Goal: Transaction & Acquisition: Purchase product/service

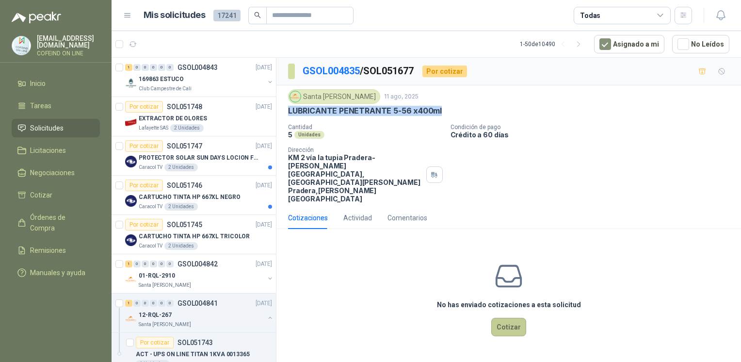
scroll to position [903, 0]
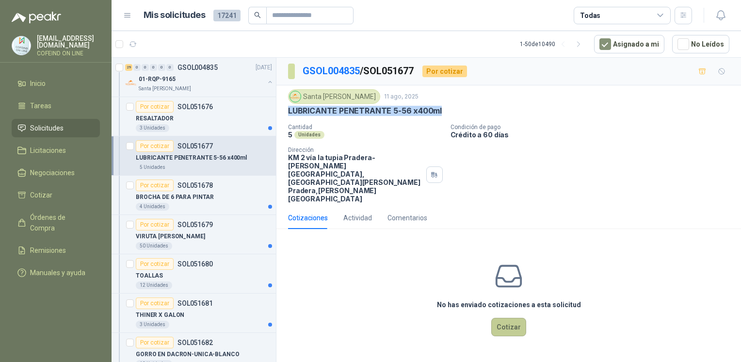
click at [496, 317] on button "Cotizar" at bounding box center [508, 326] width 35 height 18
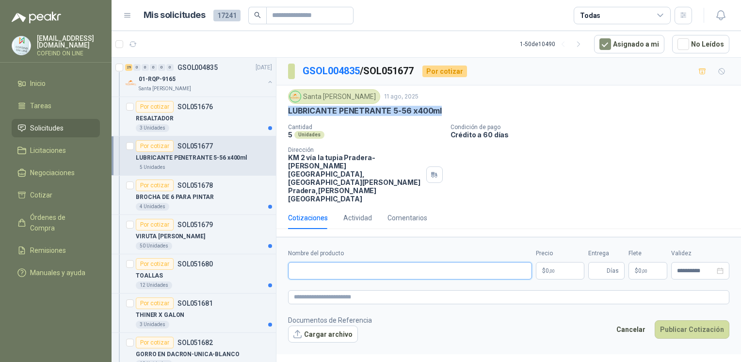
click at [341, 262] on input "Nombre del producto" at bounding box center [410, 270] width 244 height 17
paste input "**********"
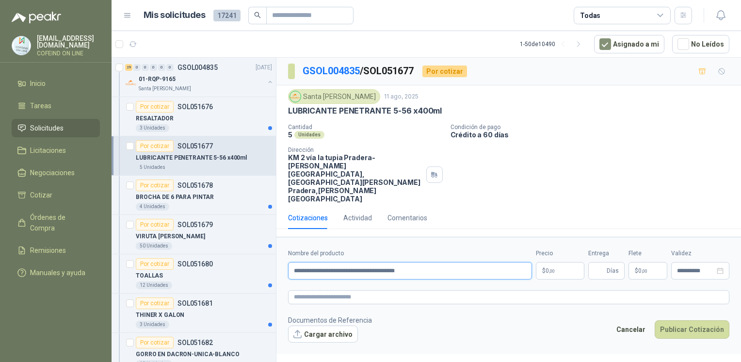
type input "**********"
click at [328, 325] on button "Cargar archivo" at bounding box center [323, 333] width 70 height 17
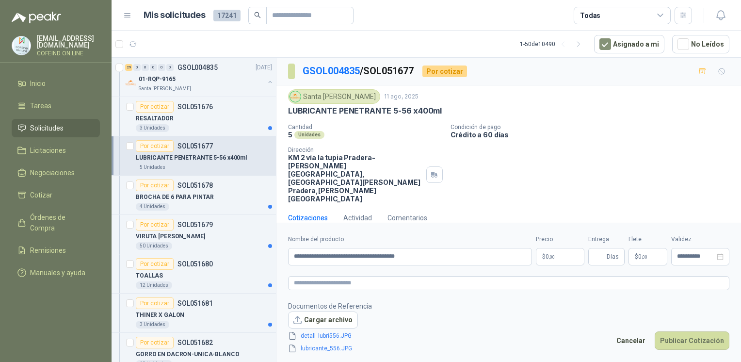
click at [555, 243] on body "osnaider564@gmail.com COFEIND ON LINE Inicio Tareas Solicitudes Licitaciones Ne…" at bounding box center [370, 181] width 741 height 362
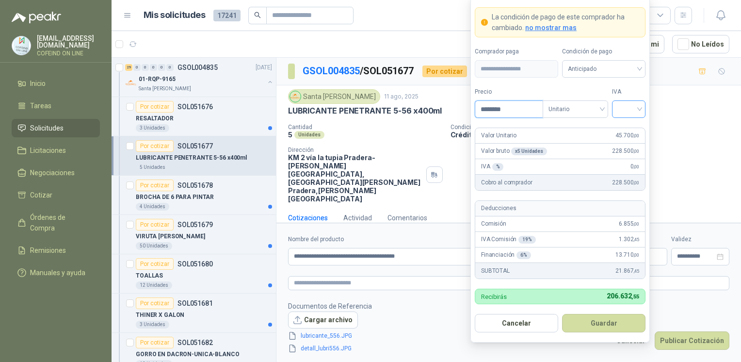
type input "********"
click at [628, 106] on input "search" at bounding box center [628, 108] width 22 height 15
click at [623, 166] on div "0%" at bounding box center [628, 161] width 18 height 11
click at [587, 328] on button "Guardar" at bounding box center [603, 323] width 83 height 18
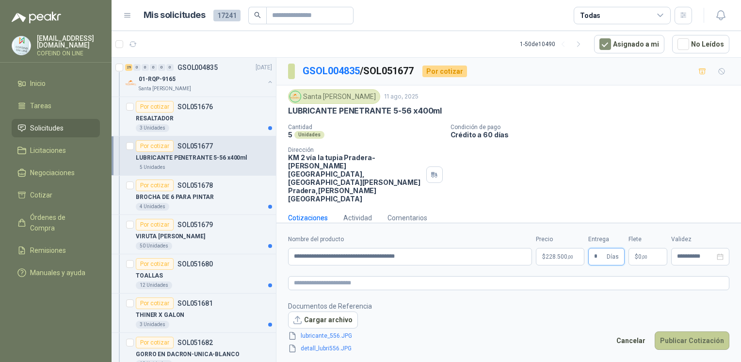
type input "*"
click at [708, 331] on button "Publicar Cotización" at bounding box center [691, 340] width 75 height 18
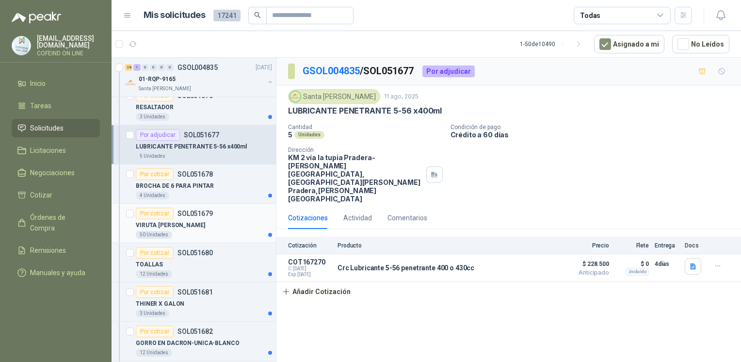
scroll to position [922, 0]
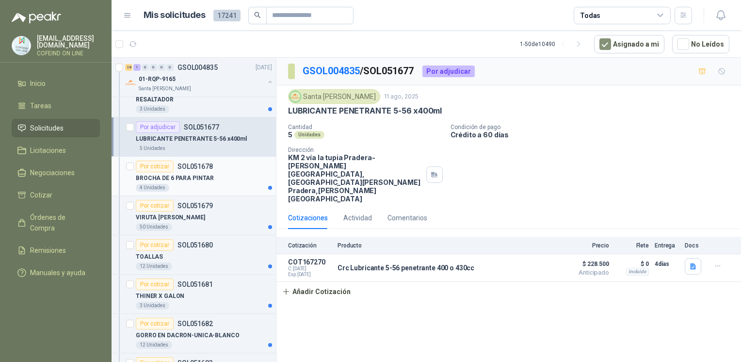
click at [199, 186] on div "4 Unidades" at bounding box center [204, 188] width 136 height 8
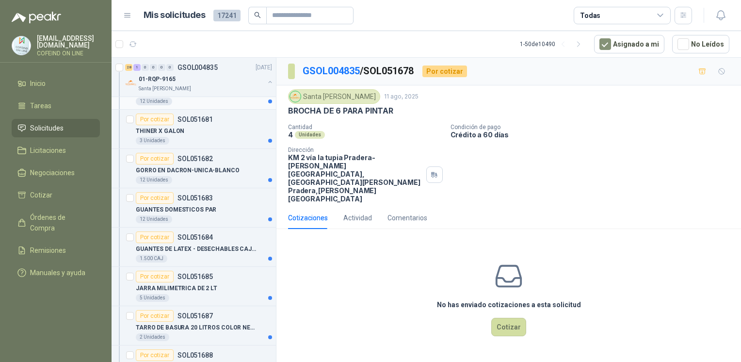
scroll to position [1084, 0]
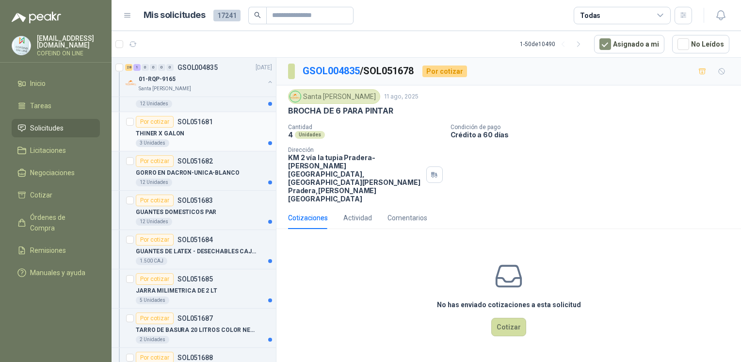
click at [171, 129] on p "THINER X GALON" at bounding box center [160, 133] width 48 height 9
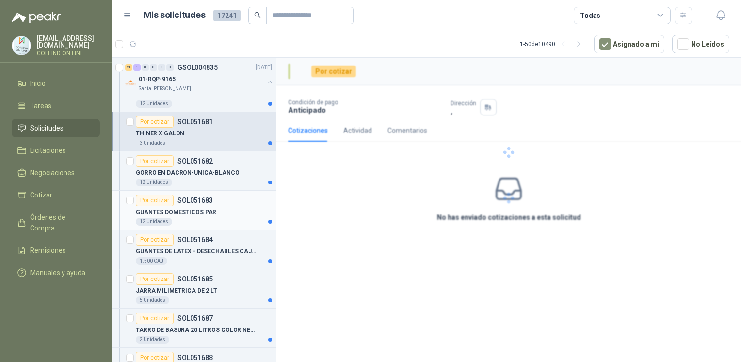
click at [196, 208] on p "GUANTES DOMESTICOS PAR" at bounding box center [176, 211] width 80 height 9
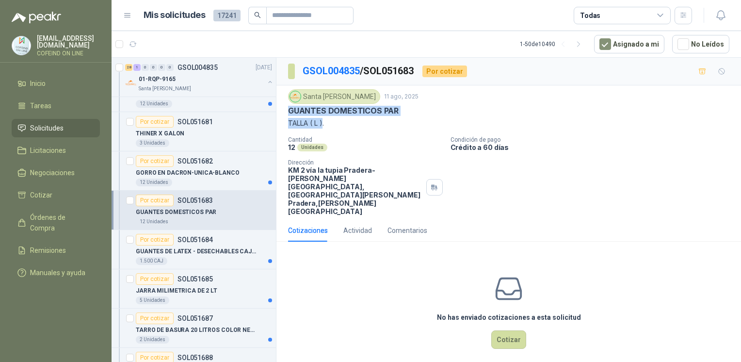
drag, startPoint x: 322, startPoint y: 124, endPoint x: 286, endPoint y: 108, distance: 39.3
click at [286, 108] on div "Santa Anita Napoles 11 ago, 2025 GUANTES DOMESTICOS PAR TALLA ( L ). Cantidad 1…" at bounding box center [508, 152] width 464 height 134
copy div "GUANTES DOMESTICOS PAR TALLA ( L )"
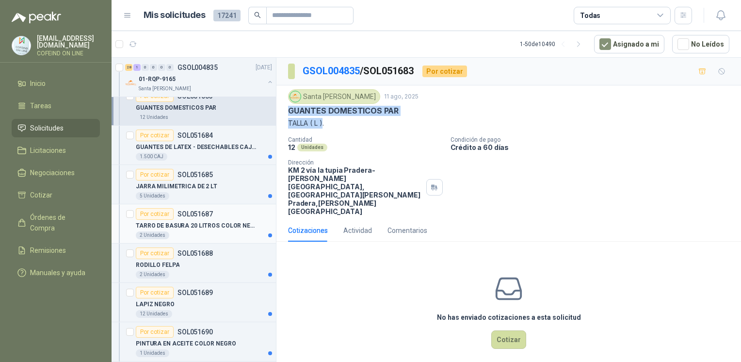
scroll to position [1192, 0]
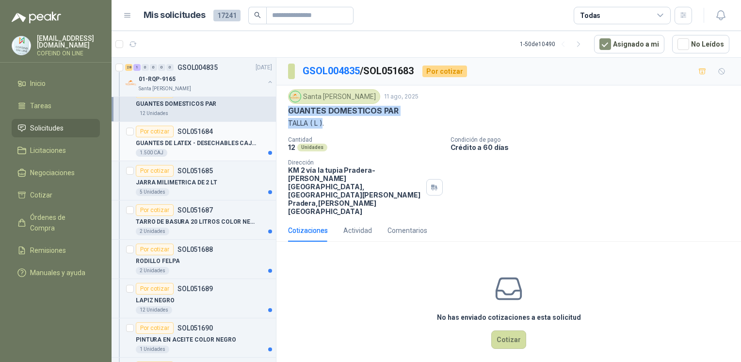
click at [201, 140] on p "GUANTES DE LATEX - DESECHABLES CAJAX100" at bounding box center [196, 143] width 121 height 9
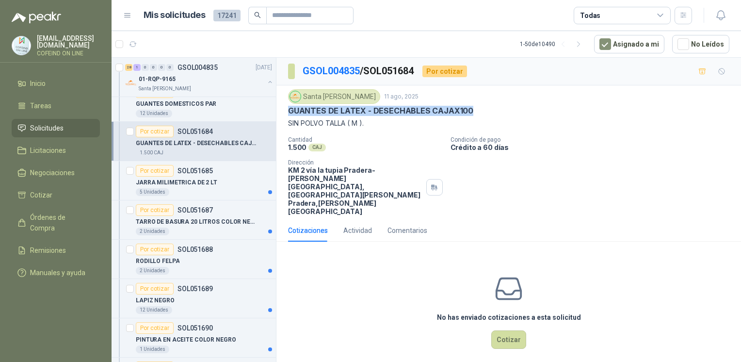
drag, startPoint x: 287, startPoint y: 108, endPoint x: 482, endPoint y: 114, distance: 194.9
click at [482, 114] on div "Santa Anita Napoles 11 ago, 2025 GUANTES DE LATEX - DESECHABLES CAJAX100 SIN PO…" at bounding box center [508, 152] width 464 height 134
copy p "GUANTES DE LATEX - DESECHABLES CAJAX100"
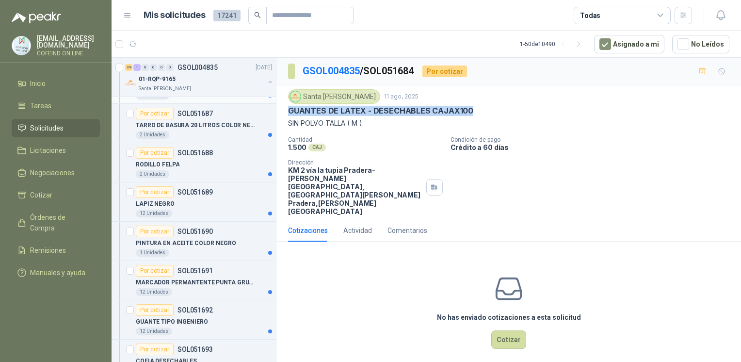
scroll to position [1289, 0]
click at [191, 232] on div "Por cotizar SOL051690" at bounding box center [174, 231] width 77 height 12
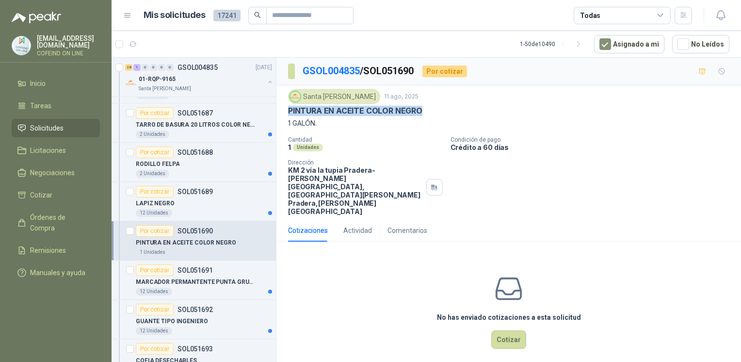
drag, startPoint x: 423, startPoint y: 112, endPoint x: 285, endPoint y: 107, distance: 137.7
click at [285, 107] on div "Santa Anita Napoles 11 ago, 2025 PINTURA EN ACEITE COLOR NEGRO 1 GALÓN. Cantida…" at bounding box center [508, 152] width 464 height 134
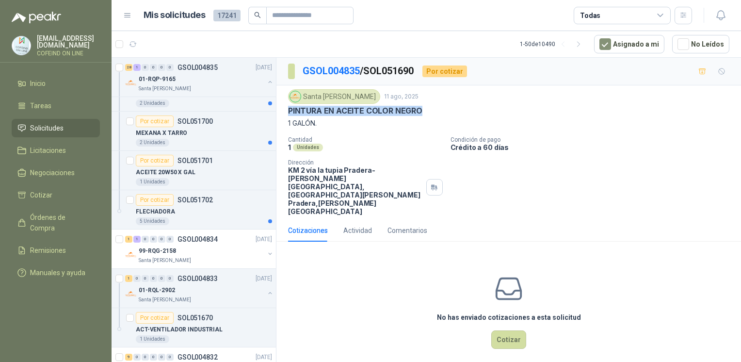
scroll to position [1807, 0]
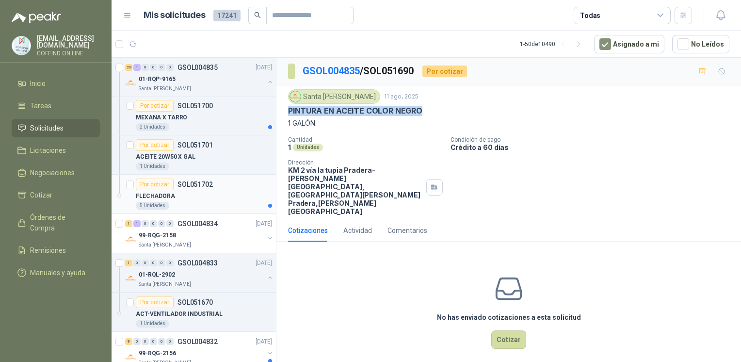
click at [183, 190] on div "FLECHADORA" at bounding box center [204, 196] width 136 height 12
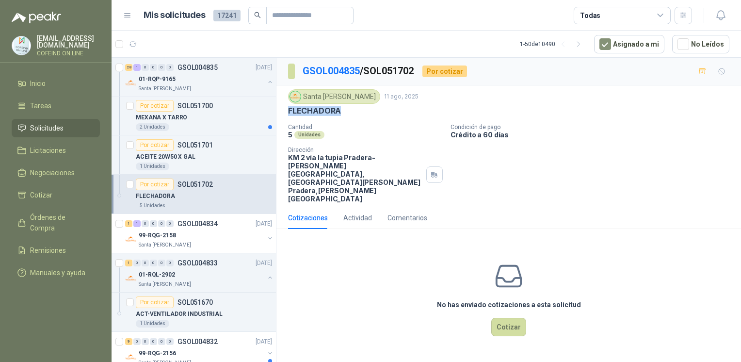
drag, startPoint x: 353, startPoint y: 108, endPoint x: 285, endPoint y: 106, distance: 67.9
click at [285, 106] on div "Santa Anita Napoles 11 ago, 2025 FLECHADORA Cantidad 5 Unidades Condición de pa…" at bounding box center [508, 145] width 464 height 121
copy p "FLECHADORA"
click at [521, 317] on button "Cotizar" at bounding box center [508, 326] width 35 height 18
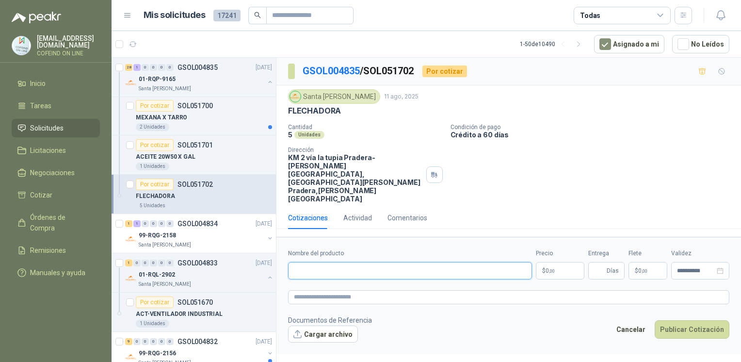
click at [473, 262] on input "Nombre del producto" at bounding box center [410, 270] width 244 height 17
paste input "**********"
type input "**********"
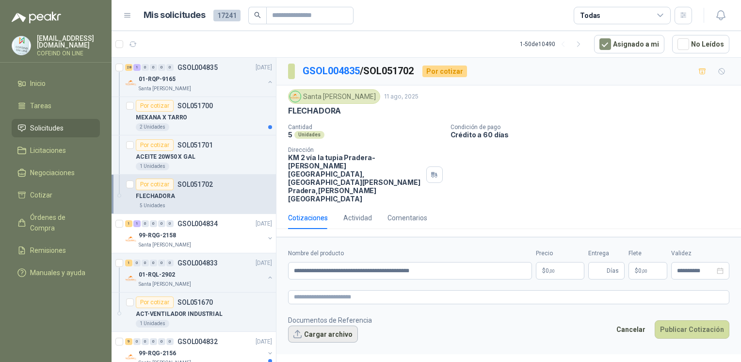
click at [313, 325] on button "Cargar archivo" at bounding box center [323, 333] width 70 height 17
click at [302, 325] on button "Cargar archivo" at bounding box center [323, 333] width 70 height 17
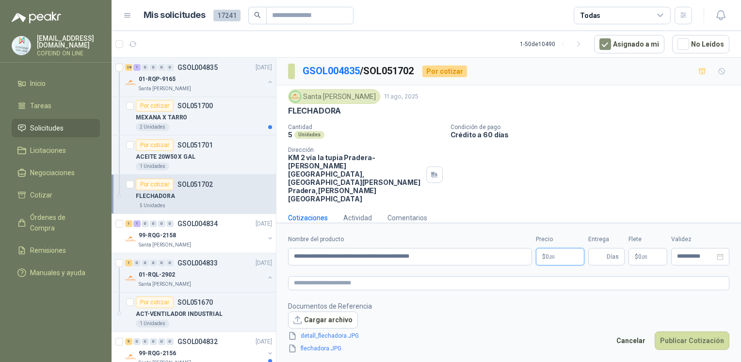
click at [555, 248] on p "$ 0 ,00" at bounding box center [560, 256] width 48 height 17
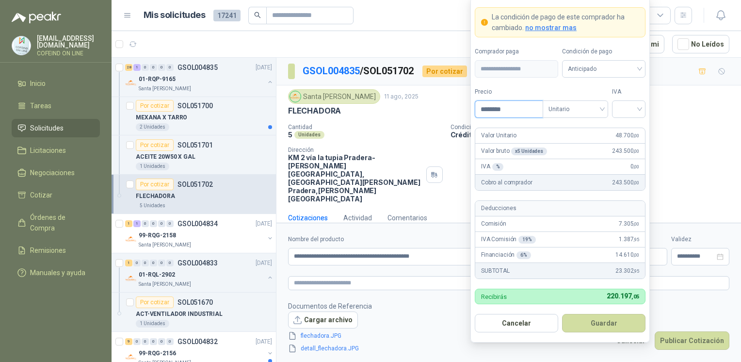
type input "********"
click at [630, 121] on form "**********" at bounding box center [559, 169] width 179 height 345
click at [626, 105] on input "search" at bounding box center [628, 108] width 22 height 15
click at [626, 160] on div "0%" at bounding box center [628, 161] width 18 height 11
click at [589, 327] on button "Guardar" at bounding box center [603, 323] width 83 height 18
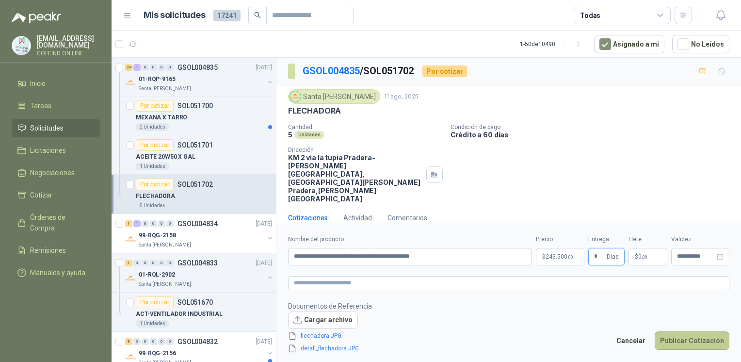
type input "*"
click at [713, 331] on button "Publicar Cotización" at bounding box center [691, 340] width 75 height 18
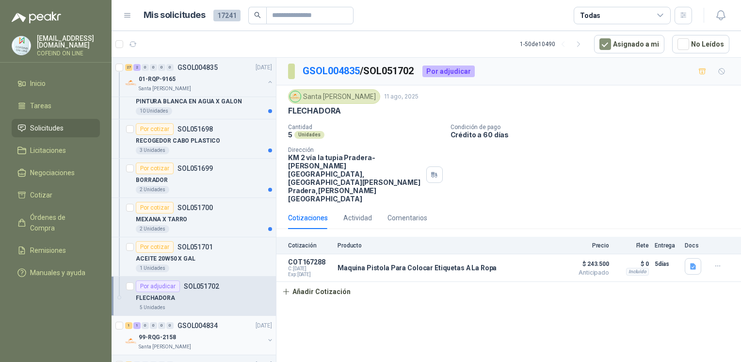
scroll to position [1695, 0]
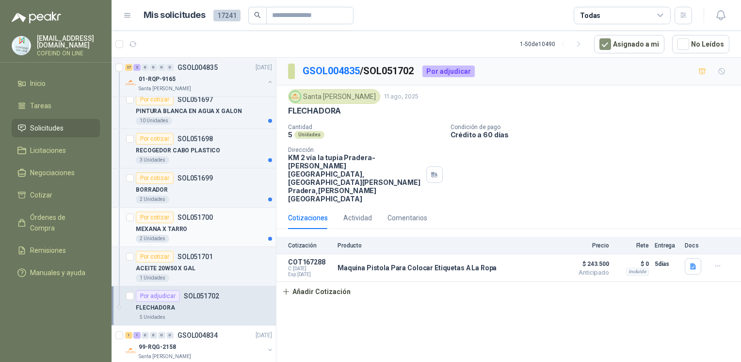
click at [207, 216] on p "SOL051700" at bounding box center [194, 217] width 35 height 7
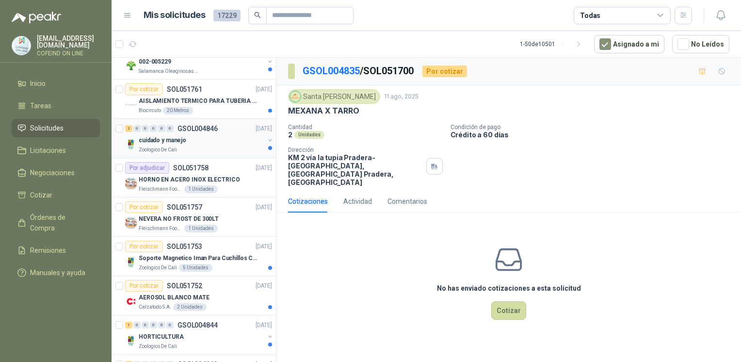
scroll to position [169, 0]
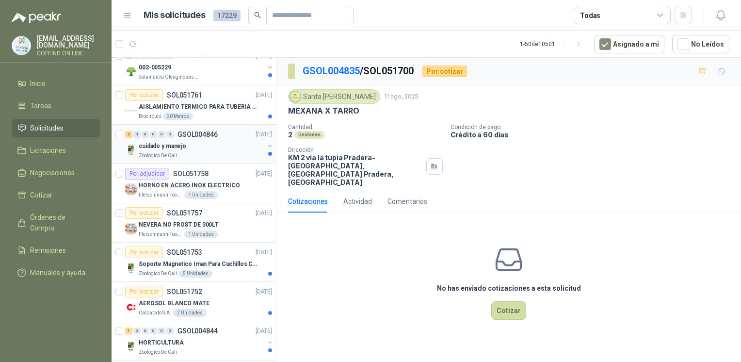
click at [157, 142] on p "cuidado y manejo" at bounding box center [162, 146] width 47 height 9
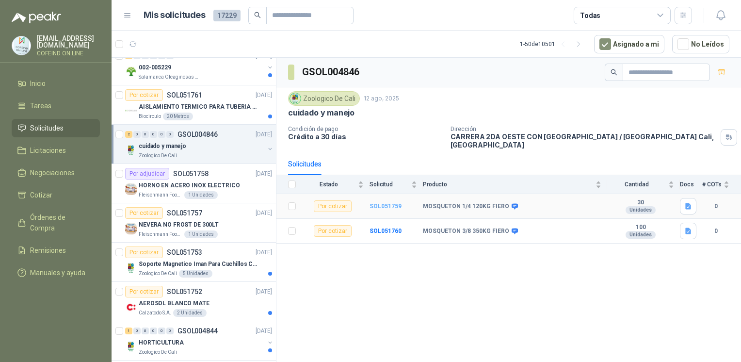
click at [377, 205] on b "SOL051759" at bounding box center [385, 206] width 32 height 7
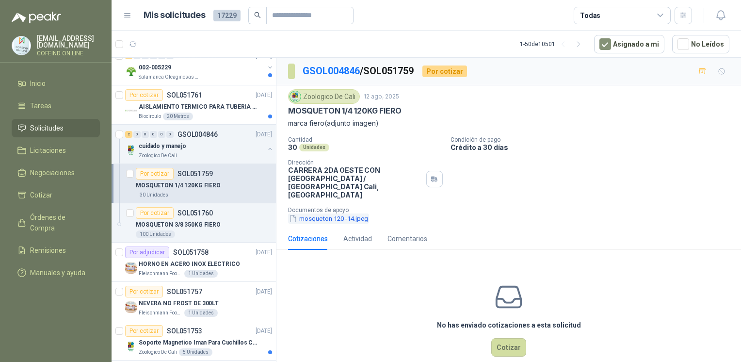
click at [345, 213] on button "mosqueton 120 -14.jpeg" at bounding box center [328, 218] width 81 height 10
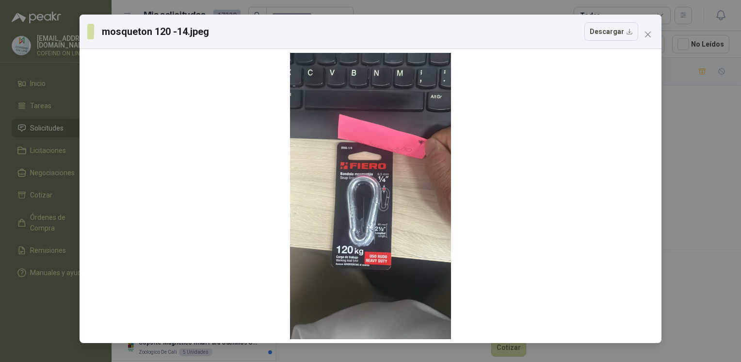
click at [695, 143] on div "mosqueton 120 -14.jpeg Descargar" at bounding box center [370, 181] width 741 height 362
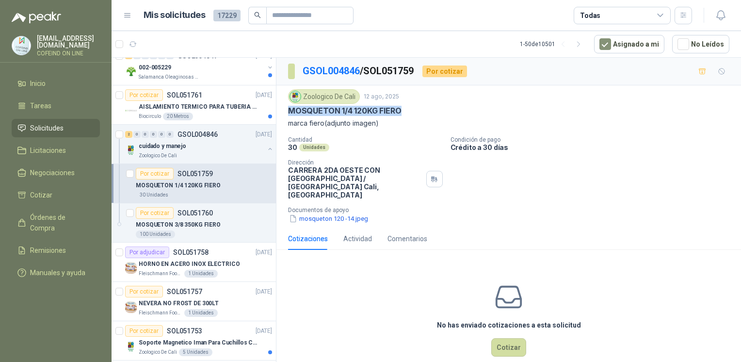
drag, startPoint x: 405, startPoint y: 108, endPoint x: 284, endPoint y: 111, distance: 120.7
click at [284, 111] on div "Zoologico De Cali [DATE] MOSQUETON 1/4 120KG FIERO marca fiero(adjunto imagen) …" at bounding box center [508, 156] width 464 height 142
copy p "MOSQUETON 1/4 120KG FIERO"
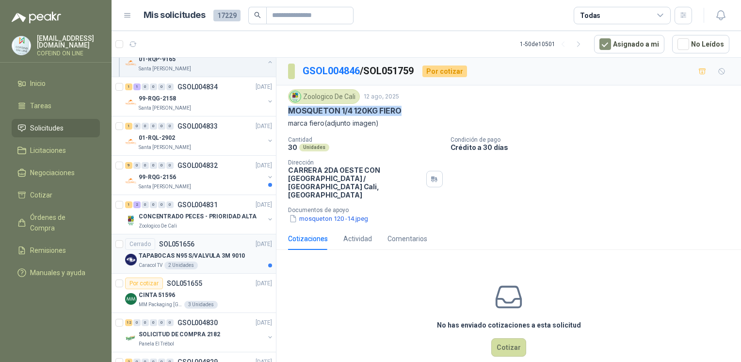
scroll to position [2180, 0]
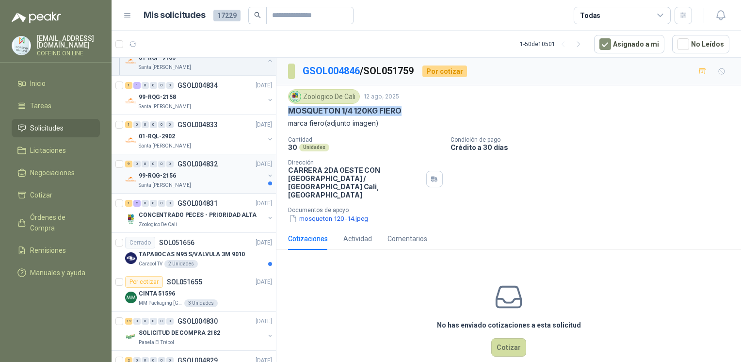
click at [230, 170] on div "99-RQG-2156" at bounding box center [202, 176] width 126 height 12
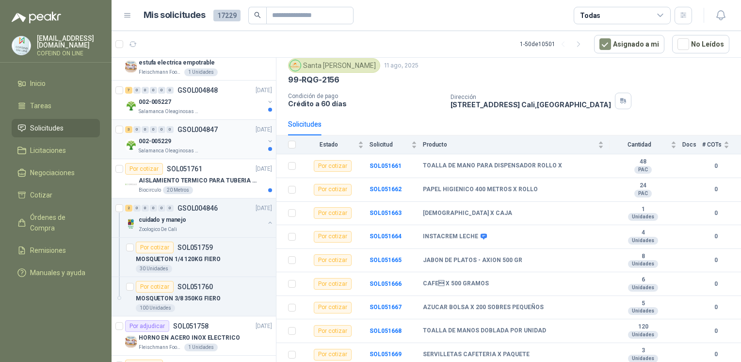
scroll to position [112, 0]
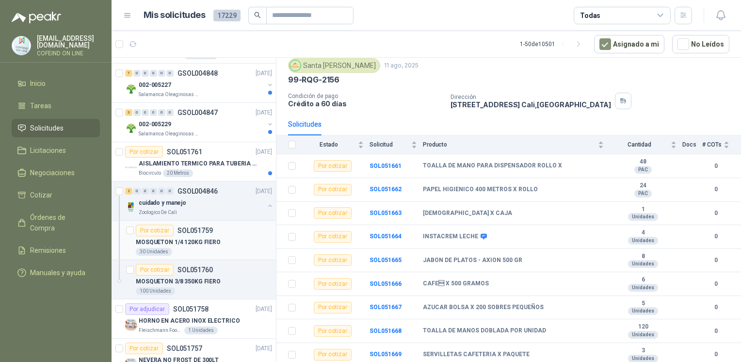
click at [196, 237] on p "MOSQUETON 1/4 120KG FIERO" at bounding box center [178, 241] width 85 height 9
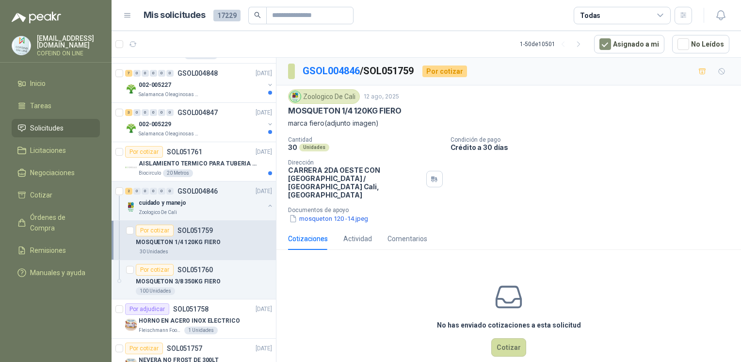
click at [316, 213] on button "mosqueton 120 -14.jpeg" at bounding box center [328, 218] width 81 height 10
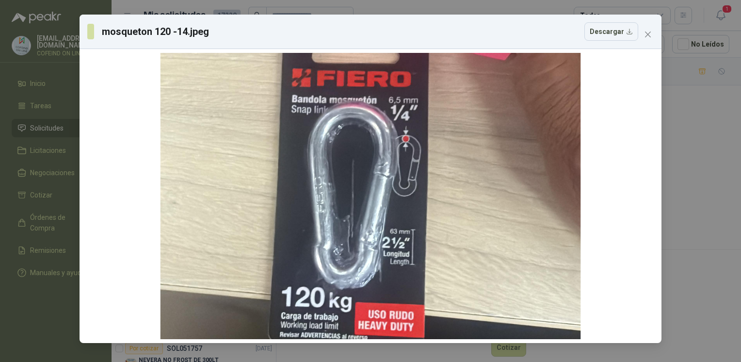
click at [695, 157] on div "mosqueton 120 -14.jpeg Descargar" at bounding box center [370, 181] width 741 height 362
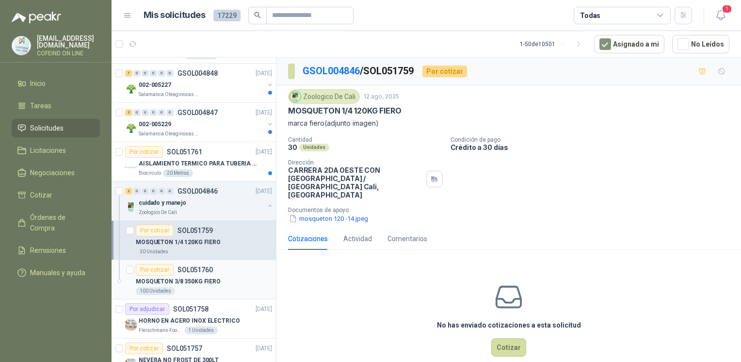
click at [186, 270] on p "SOL051760" at bounding box center [194, 269] width 35 height 7
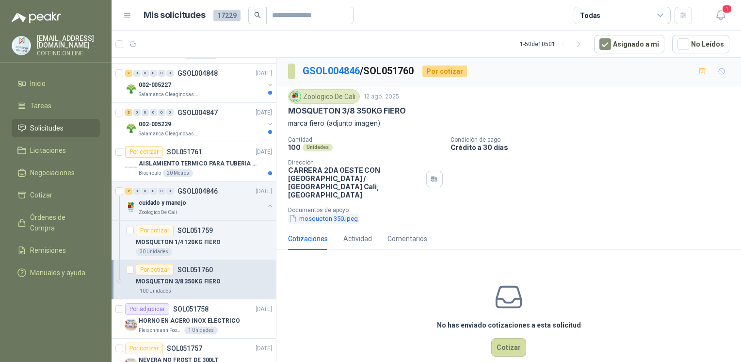
click at [323, 213] on button "mosqueton 350.jpeg" at bounding box center [323, 218] width 71 height 10
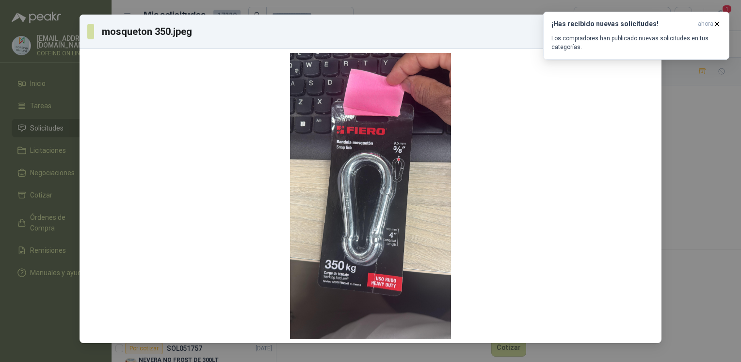
click at [689, 135] on div "mosqueton 350.jpeg Descargar" at bounding box center [370, 181] width 741 height 362
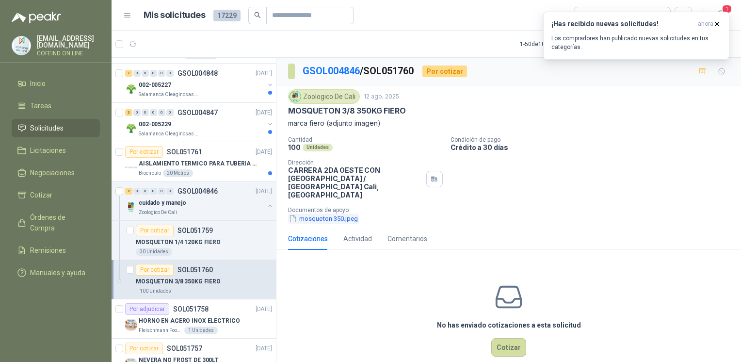
click at [312, 213] on button "mosqueton 350.jpeg" at bounding box center [323, 218] width 71 height 10
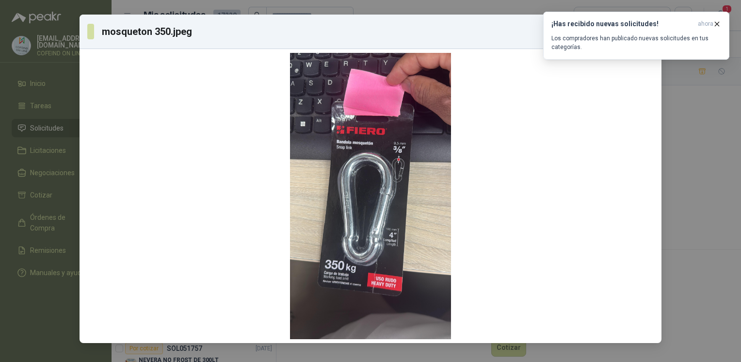
click at [703, 205] on div "mosqueton 350.jpeg Descargar" at bounding box center [370, 181] width 741 height 362
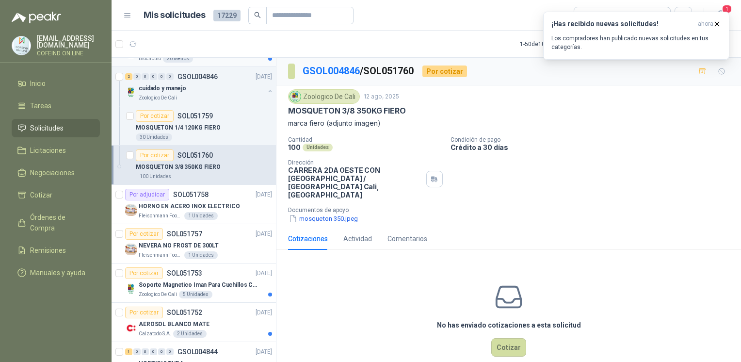
scroll to position [253, 0]
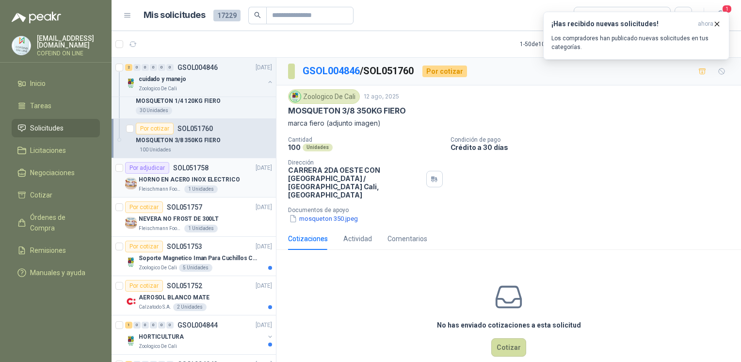
click at [227, 166] on div "Por adjudicar SOL051758 [DATE]" at bounding box center [198, 168] width 147 height 12
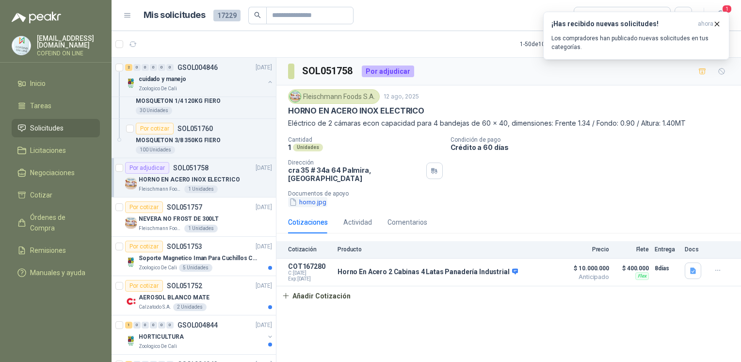
click at [318, 197] on button "horno.jpg" at bounding box center [307, 202] width 39 height 10
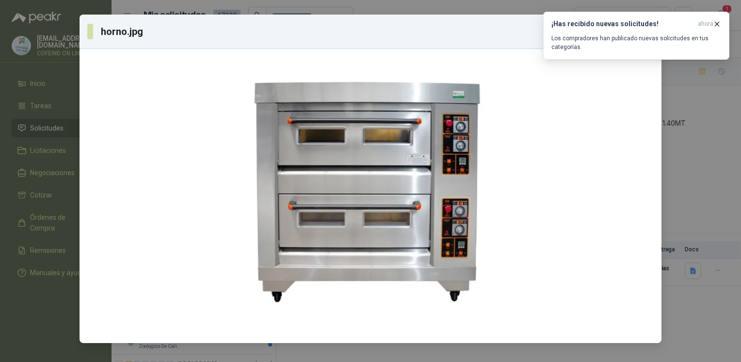
click at [684, 195] on div "horno.jpg Descargar" at bounding box center [370, 181] width 741 height 362
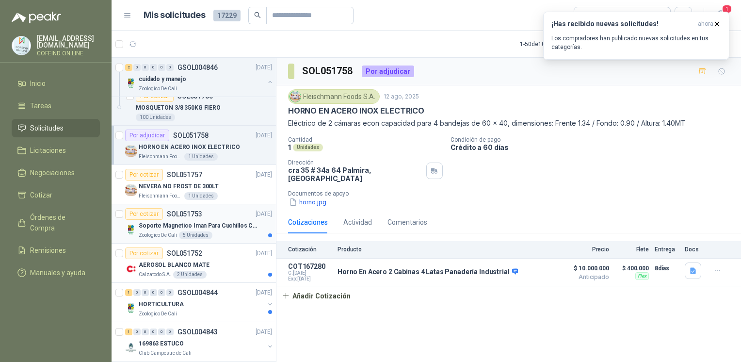
scroll to position [286, 0]
click at [143, 227] on p "Soporte Magnetico Iman Para Cuchillos Cocina 37.5 Cm De Lujo" at bounding box center [199, 225] width 121 height 9
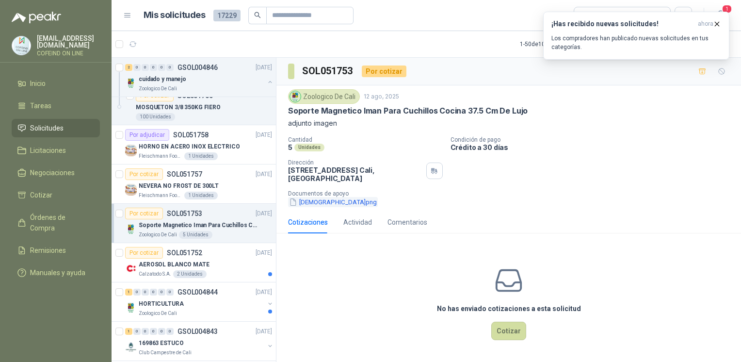
click at [311, 205] on button "[DEMOGRAPHIC_DATA]png" at bounding box center [333, 202] width 90 height 10
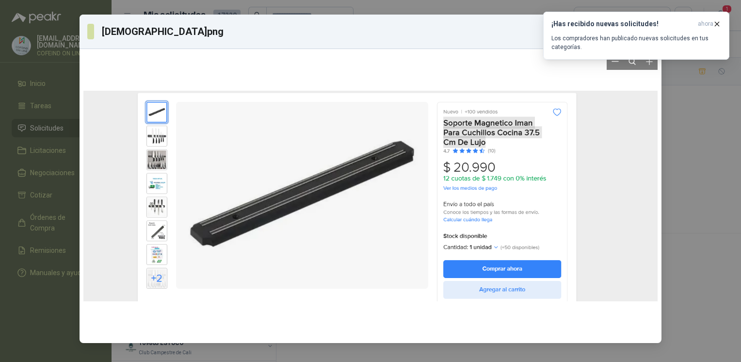
click at [659, 154] on div at bounding box center [370, 196] width 582 height 294
click at [688, 189] on div "[DEMOGRAPHIC_DATA]png Descargar" at bounding box center [370, 181] width 741 height 362
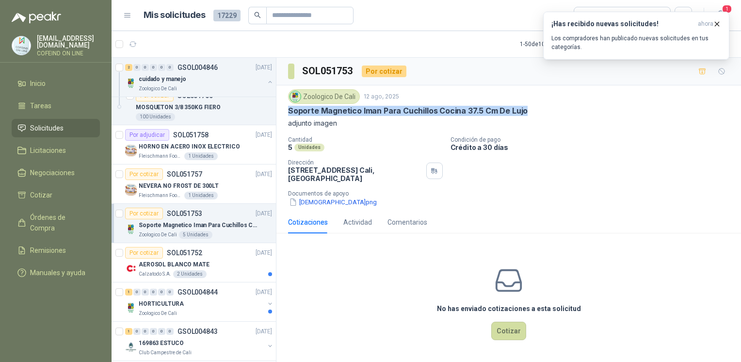
drag, startPoint x: 476, startPoint y: 125, endPoint x: 568, endPoint y: 115, distance: 92.6
click at [568, 115] on div "Zoologico De Cali [DATE] Soporte Magnetico Iman Para Cuchillos Cocina 37.5 Cm D…" at bounding box center [508, 148] width 464 height 126
click at [313, 205] on button "[DEMOGRAPHIC_DATA]png" at bounding box center [333, 202] width 90 height 10
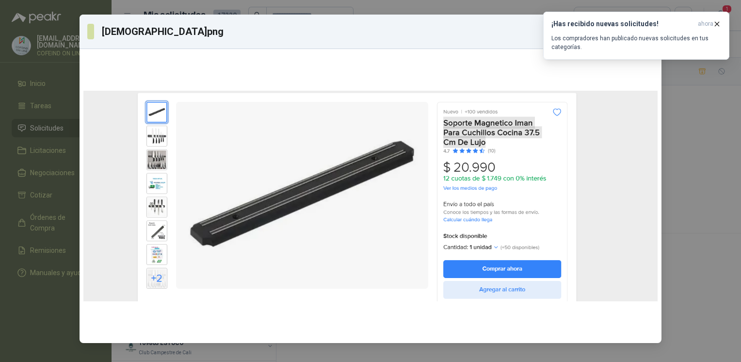
click at [669, 183] on div "[DEMOGRAPHIC_DATA]png Descargar" at bounding box center [370, 181] width 741 height 362
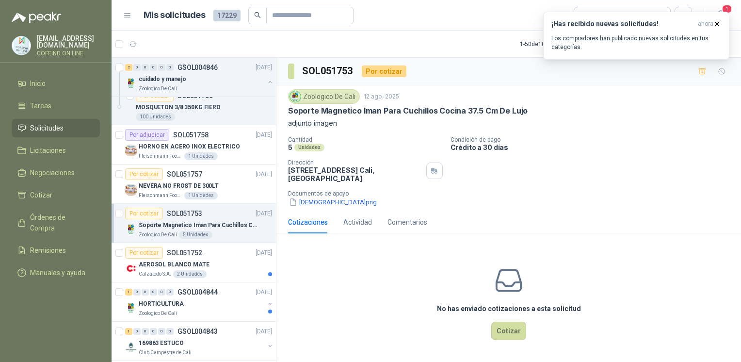
click at [509, 343] on div "No has enviado cotizaciones a esta solicitud Cotizar" at bounding box center [508, 303] width 464 height 124
click at [500, 330] on button "Cotizar" at bounding box center [508, 330] width 35 height 18
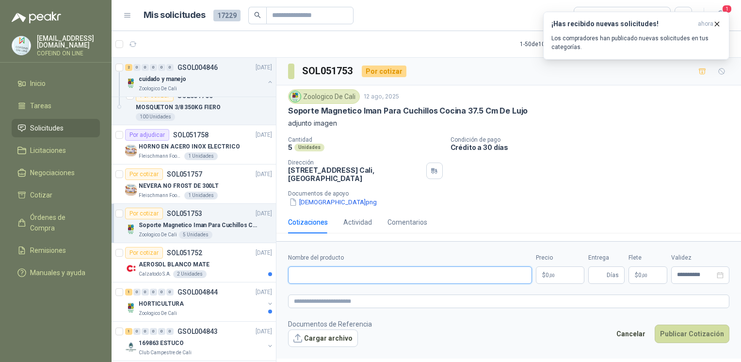
click at [338, 268] on input "Nombre del producto" at bounding box center [410, 274] width 244 height 17
paste input "**********"
type input "**********"
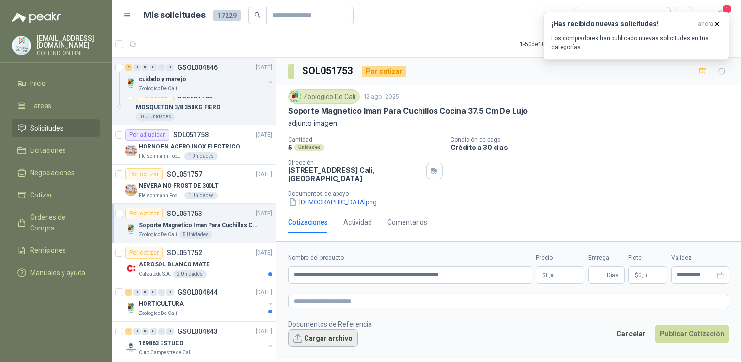
click at [322, 342] on button "Cargar archivo" at bounding box center [323, 337] width 70 height 17
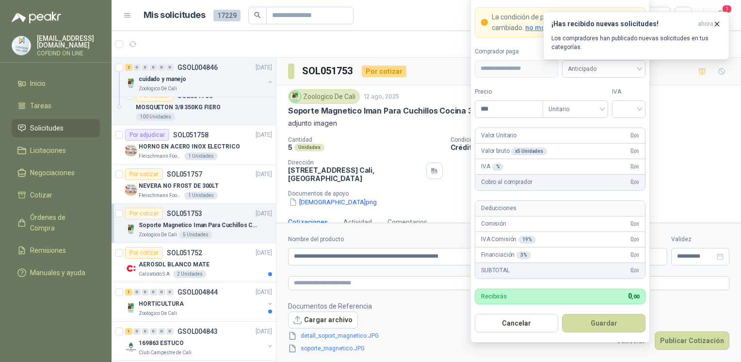
click at [567, 259] on body "[EMAIL_ADDRESS][DOMAIN_NAME] COFEIND ON LINE Inicio Tareas Solicitudes Licitaci…" at bounding box center [370, 181] width 741 height 362
type input "********"
click at [639, 111] on input "search" at bounding box center [628, 108] width 22 height 15
click at [620, 166] on div "0%" at bounding box center [628, 161] width 18 height 11
click at [584, 324] on button "Guardar" at bounding box center [603, 323] width 83 height 18
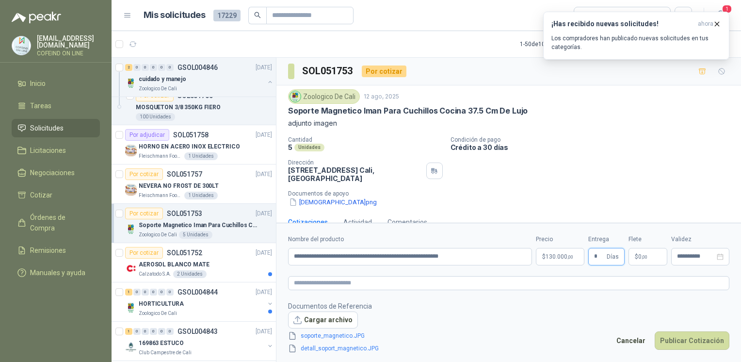
type input "*"
click at [644, 294] on form "**********" at bounding box center [508, 293] width 464 height 142
click at [565, 260] on body "[EMAIL_ADDRESS][DOMAIN_NAME] COFEIND ON LINE Inicio Tareas Solicitudes Licitaci…" at bounding box center [370, 181] width 741 height 362
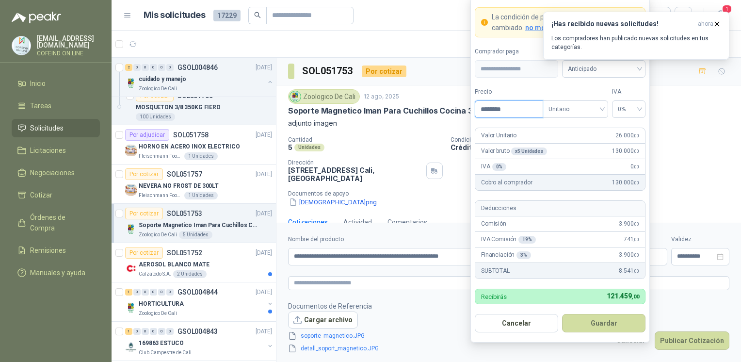
click at [518, 109] on input "********" at bounding box center [508, 109] width 67 height 16
click at [591, 315] on button "Guardar" at bounding box center [603, 323] width 83 height 18
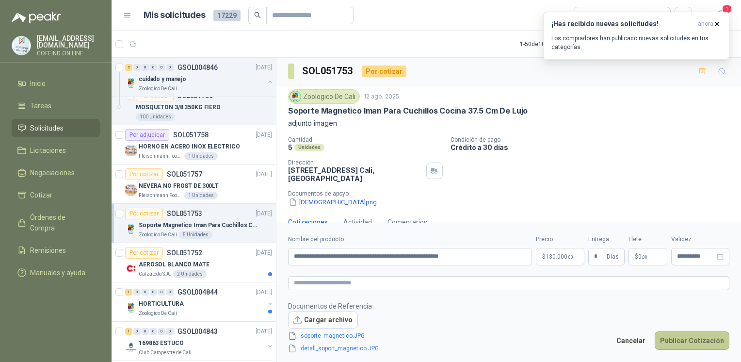
click at [685, 346] on button "Publicar Cotización" at bounding box center [691, 340] width 75 height 18
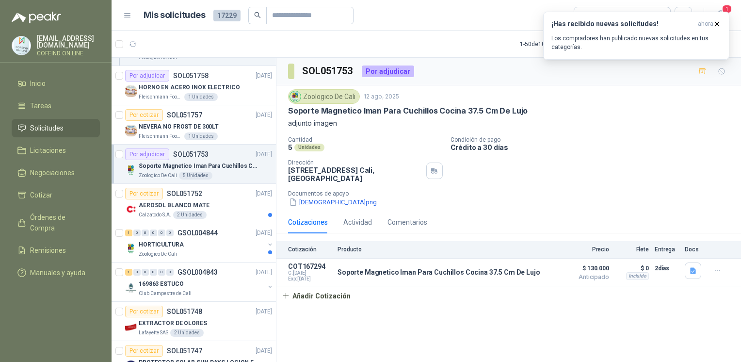
scroll to position [351, 0]
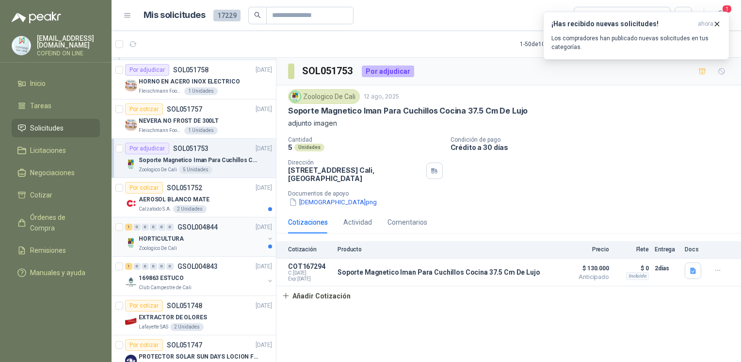
click at [194, 241] on div "HORTICULTURA" at bounding box center [202, 239] width 126 height 12
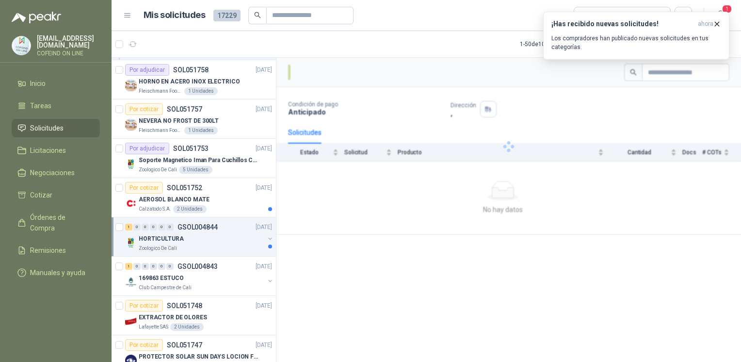
scroll to position [430, 0]
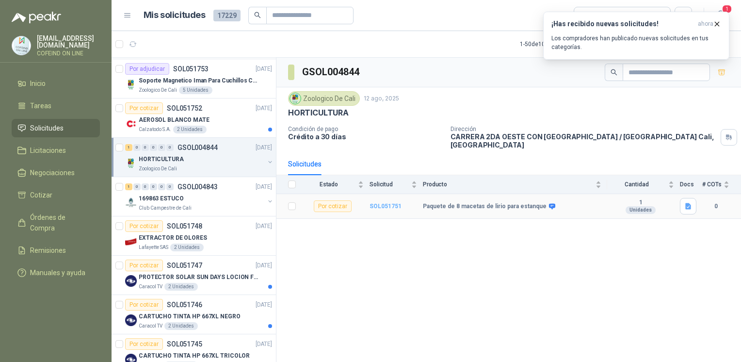
click at [393, 203] on b "SOL051751" at bounding box center [385, 206] width 32 height 7
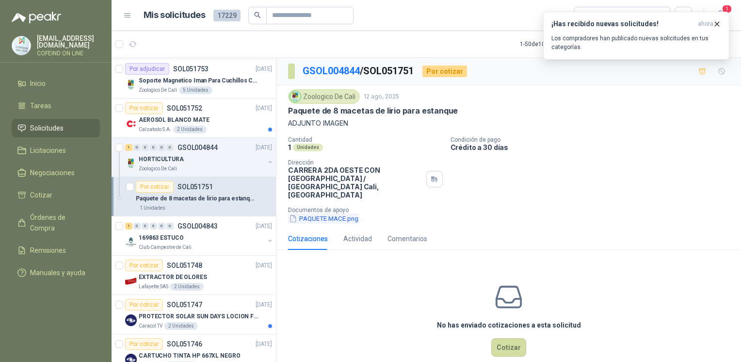
click at [324, 213] on button "PAQUETE MACE.png" at bounding box center [323, 218] width 71 height 10
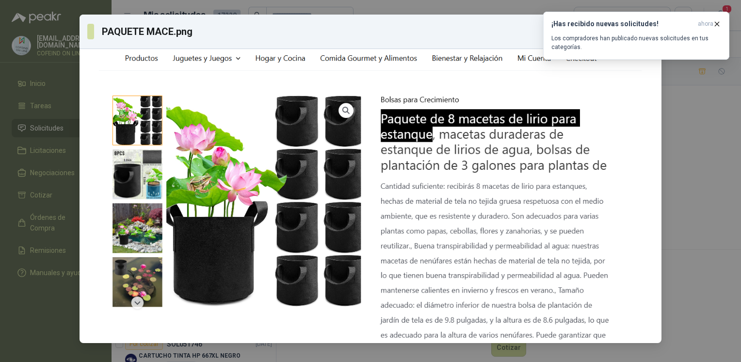
click at [687, 206] on div "PAQUETE MACE.png Descargar" at bounding box center [370, 181] width 741 height 362
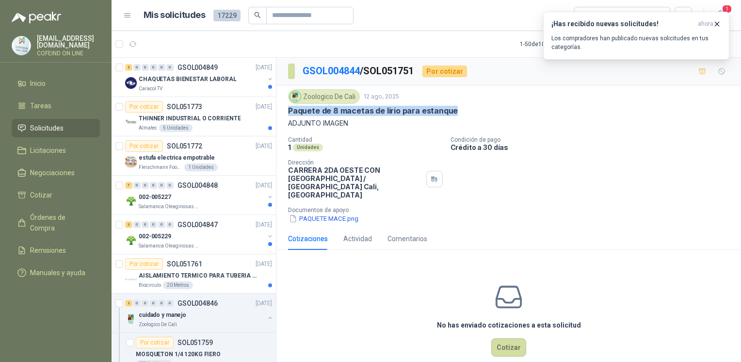
drag, startPoint x: 462, startPoint y: 110, endPoint x: 288, endPoint y: 111, distance: 174.0
click at [288, 111] on div "Paquete de 8 macetas de lirio para estanque" at bounding box center [508, 111] width 441 height 10
copy p "Paquete de 8 macetas de lirio para estanque"
click at [335, 213] on button "PAQUETE MACE.png" at bounding box center [323, 218] width 71 height 10
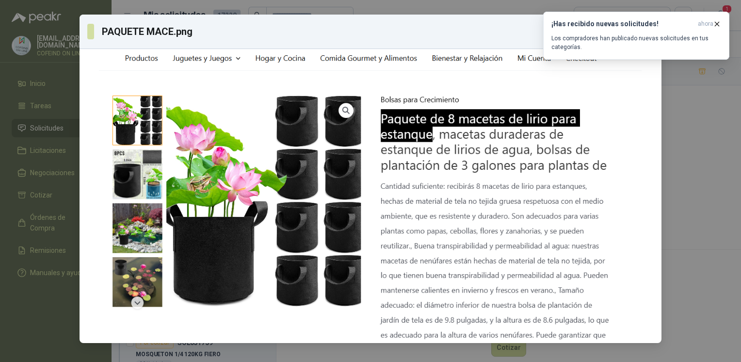
click at [662, 216] on div "PAQUETE MACE.png Descargar" at bounding box center [370, 181] width 741 height 362
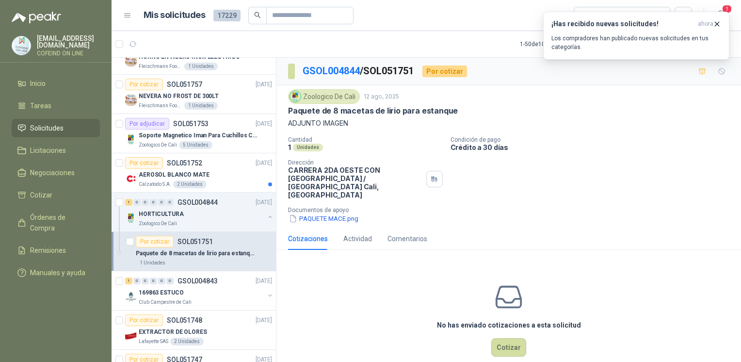
scroll to position [374, 0]
click at [335, 213] on button "PAQUETE MACE.png" at bounding box center [323, 218] width 71 height 10
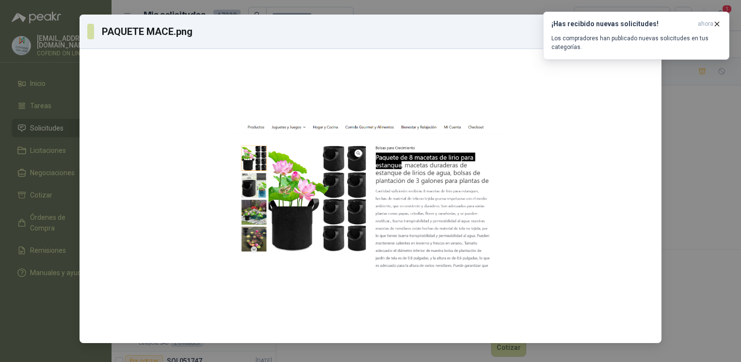
click at [693, 208] on div "PAQUETE MACE.png Descargar" at bounding box center [370, 181] width 741 height 362
